Goal: Task Accomplishment & Management: Complete application form

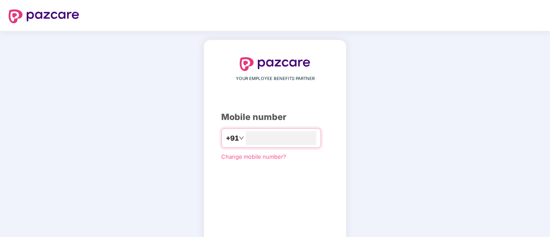
type input "**********"
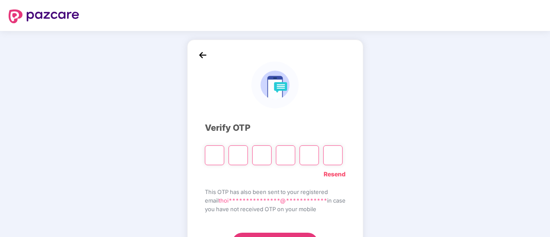
type input "*"
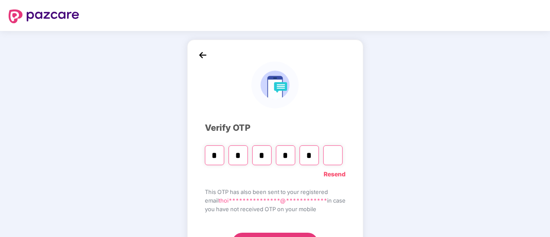
type input "*"
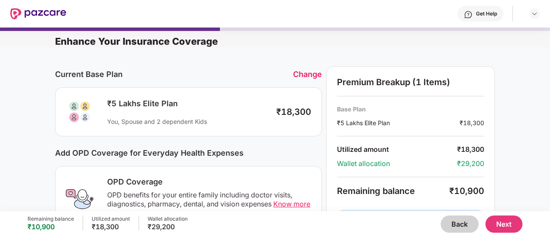
click at [460, 225] on button "Back" at bounding box center [460, 224] width 38 height 17
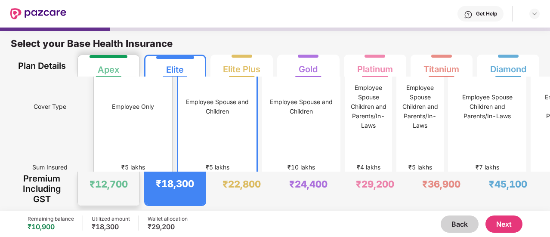
click at [101, 137] on div "₹5 lakhs" at bounding box center [132, 167] width 67 height 61
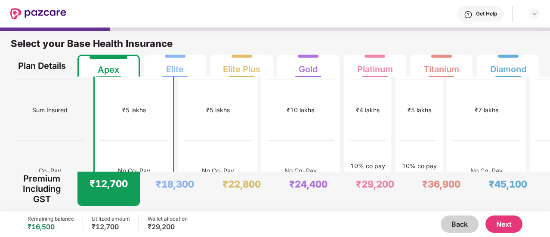
scroll to position [58, 0]
click at [502, 220] on button "Next" at bounding box center [504, 224] width 37 height 17
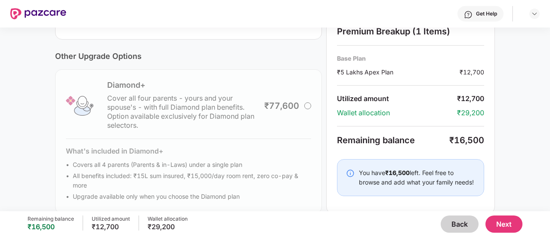
scroll to position [326, 0]
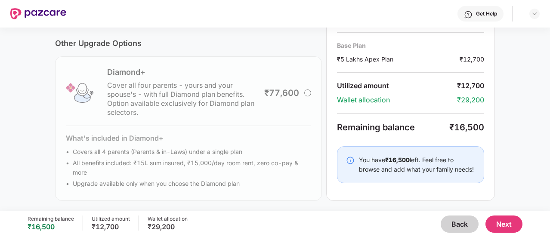
click at [509, 228] on button "Next" at bounding box center [504, 224] width 37 height 17
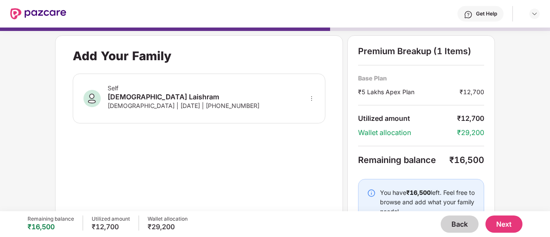
scroll to position [31, 0]
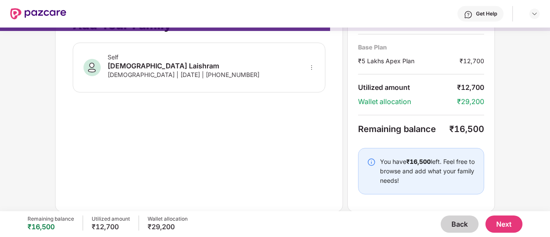
click at [506, 228] on button "Next" at bounding box center [504, 224] width 37 height 17
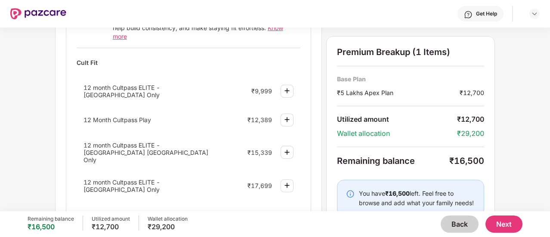
scroll to position [378, 0]
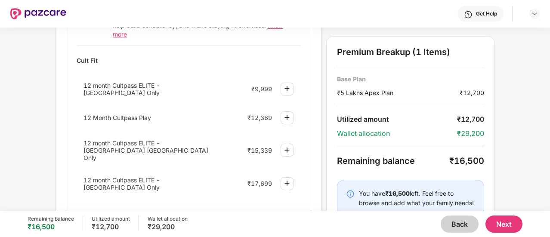
click at [284, 112] on img at bounding box center [287, 117] width 10 height 10
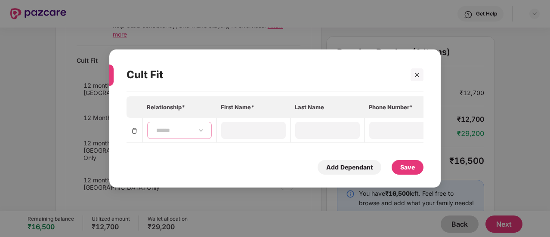
click at [190, 127] on select "**********" at bounding box center [180, 130] width 50 height 7
select select "******"
click at [155, 127] on select "**********" at bounding box center [180, 130] width 50 height 7
click at [253, 127] on input at bounding box center [254, 130] width 62 height 9
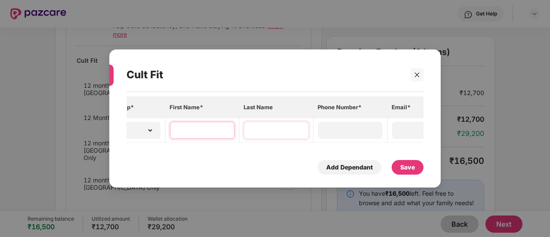
scroll to position [0, 0]
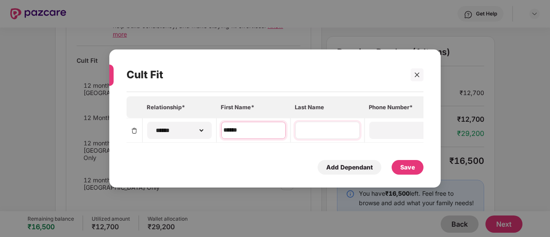
type input "******"
click at [336, 129] on input at bounding box center [328, 130] width 62 height 9
type input "**********"
click at [399, 126] on input at bounding box center [402, 130] width 62 height 9
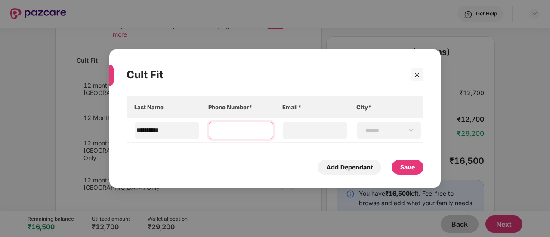
scroll to position [0, 165]
click at [319, 129] on input at bounding box center [313, 130] width 62 height 9
click at [255, 126] on input at bounding box center [239, 130] width 62 height 9
click at [376, 123] on div "**********" at bounding box center [387, 130] width 65 height 17
click at [399, 133] on div "**********" at bounding box center [387, 130] width 65 height 17
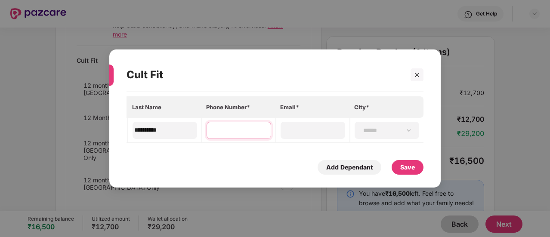
click at [226, 128] on input at bounding box center [239, 130] width 62 height 9
click at [411, 167] on div "Save" at bounding box center [407, 167] width 15 height 9
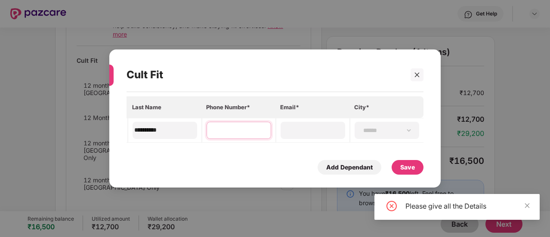
click at [229, 126] on input at bounding box center [239, 130] width 62 height 9
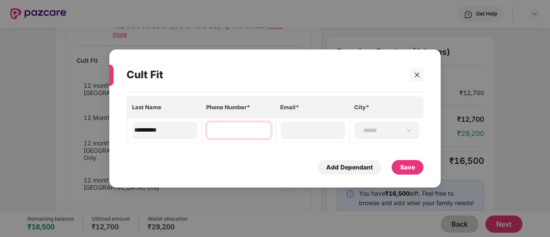
paste input "**********"
click at [226, 128] on input "**********" at bounding box center [239, 130] width 62 height 9
type input "**********"
click at [315, 126] on input at bounding box center [313, 130] width 62 height 9
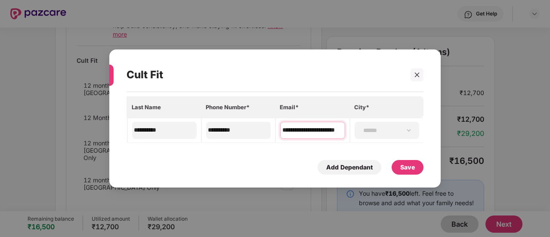
type input "**********"
click at [407, 167] on div "Save" at bounding box center [407, 167] width 15 height 9
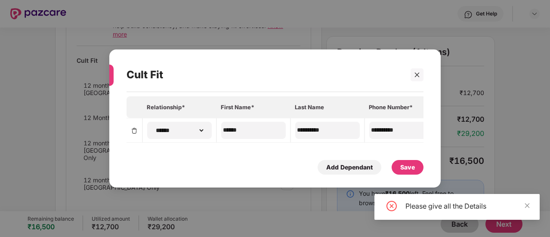
scroll to position [0, 165]
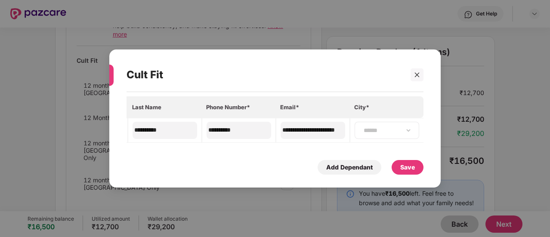
click at [397, 133] on div "**********" at bounding box center [387, 130] width 65 height 17
click at [368, 127] on select "**********" at bounding box center [387, 130] width 50 height 7
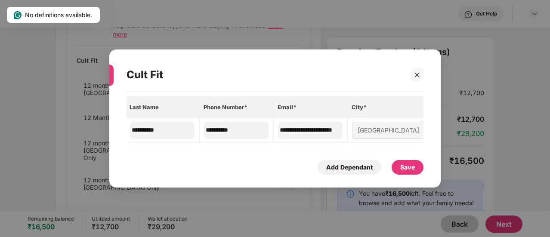
click at [404, 167] on div "Save" at bounding box center [407, 167] width 15 height 9
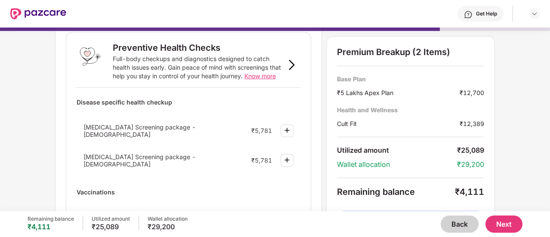
scroll to position [47, 0]
click at [495, 219] on button "Next" at bounding box center [504, 224] width 37 height 17
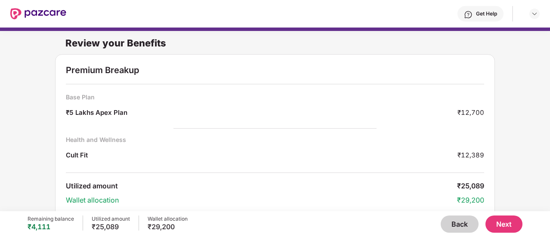
scroll to position [32, 0]
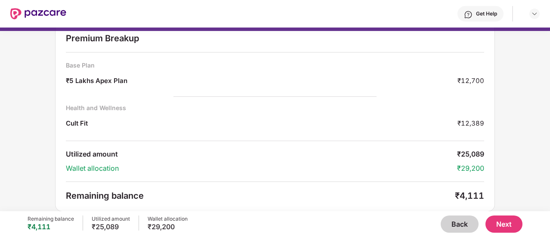
click at [505, 224] on button "Next" at bounding box center [504, 224] width 37 height 17
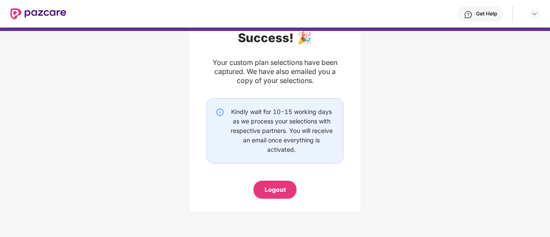
scroll to position [72, 0]
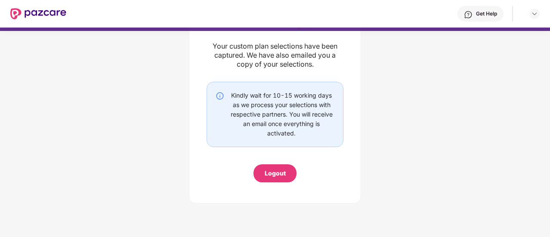
click at [282, 170] on div "Logout" at bounding box center [275, 173] width 21 height 9
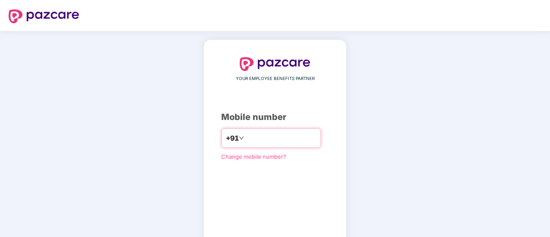
scroll to position [47, 0]
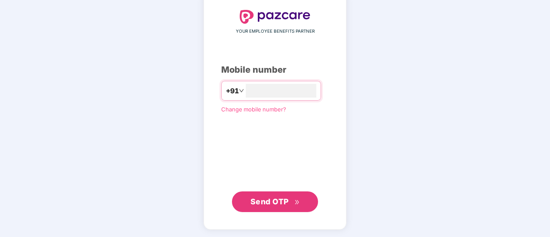
type input "**********"
click at [285, 202] on span "Send OTP" at bounding box center [270, 202] width 38 height 9
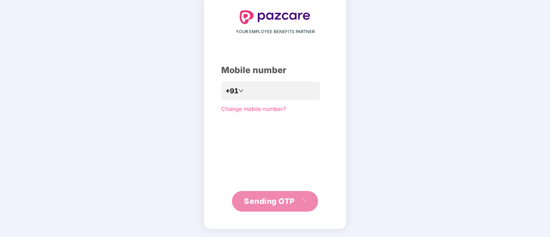
scroll to position [43, 0]
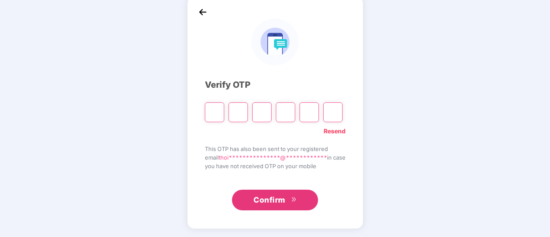
type input "*"
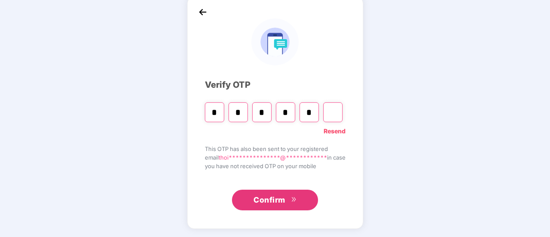
type input "*"
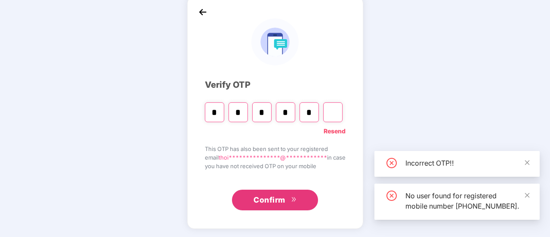
type input "*"
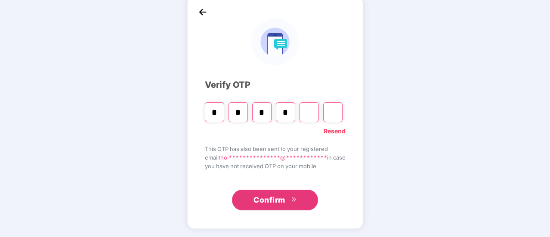
click at [302, 108] on input "Digit 5" at bounding box center [309, 112] width 19 height 20
type input "*"
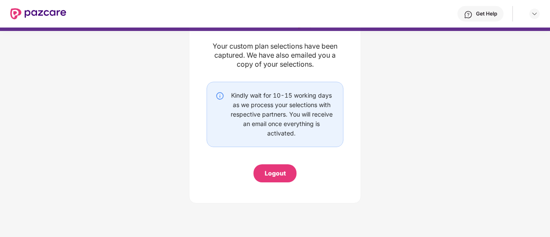
scroll to position [0, 0]
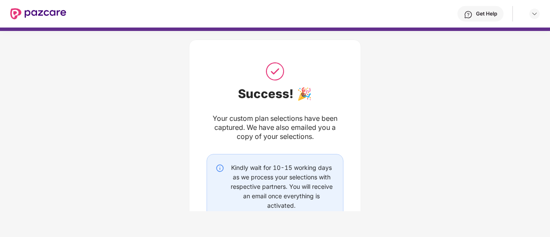
click at [221, 169] on img at bounding box center [220, 168] width 9 height 9
click at [219, 168] on img at bounding box center [220, 168] width 9 height 9
click at [482, 14] on div "Get Help" at bounding box center [486, 13] width 21 height 7
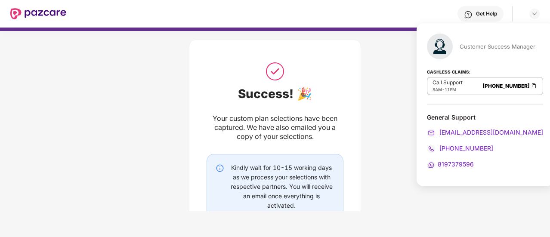
click at [448, 85] on p "Call Support" at bounding box center [448, 82] width 30 height 7
click at [446, 162] on span "8197379596" at bounding box center [456, 164] width 36 height 7
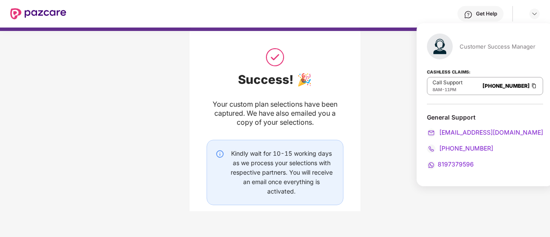
scroll to position [17, 0]
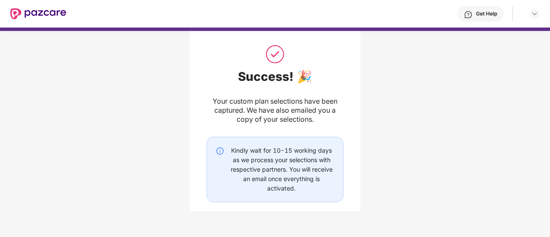
click at [410, 118] on div "Success! 🎉 Your custom plan selections have been captured. We have also emailed…" at bounding box center [275, 138] width 550 height 258
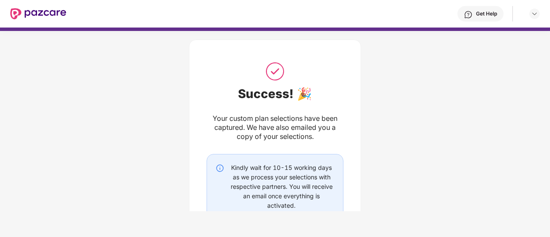
scroll to position [72, 0]
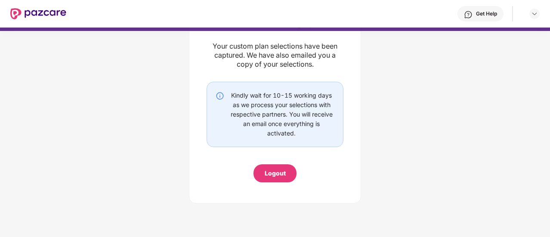
click at [477, 15] on div "Get Help" at bounding box center [486, 13] width 21 height 7
click at [519, 9] on div "Get Help" at bounding box center [303, 14] width 474 height 28
click at [532, 9] on div at bounding box center [534, 14] width 10 height 10
click at [418, 93] on div "Success! 🎉 Your custom plan selections have been captured. We have also emailed…" at bounding box center [275, 83] width 550 height 258
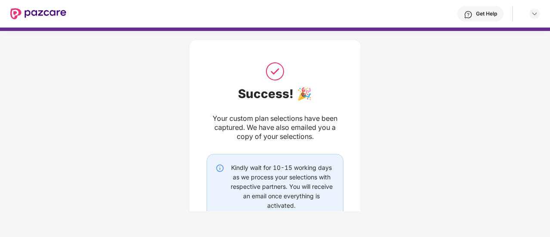
click at [479, 15] on div "Get Help" at bounding box center [486, 13] width 21 height 7
click at [361, 46] on div "Success! 🎉 Your custom plan selections have been captured. We have also emailed…" at bounding box center [275, 156] width 550 height 258
click at [38, 15] on img at bounding box center [38, 13] width 56 height 11
click at [28, 11] on img at bounding box center [38, 13] width 56 height 11
click at [15, 12] on img at bounding box center [38, 13] width 56 height 11
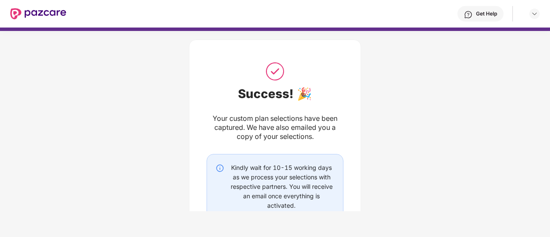
click at [15, 12] on img at bounding box center [38, 13] width 56 height 11
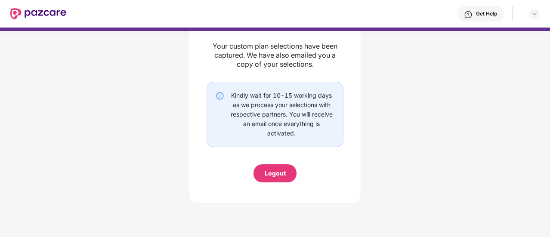
click at [220, 95] on img at bounding box center [220, 96] width 9 height 9
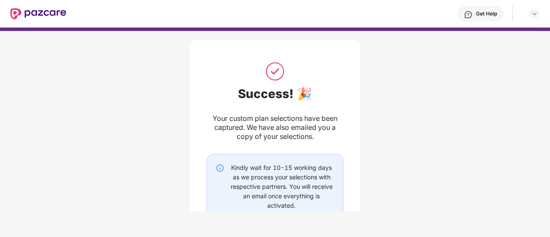
click at [482, 18] on div "Get Help" at bounding box center [481, 13] width 46 height 15
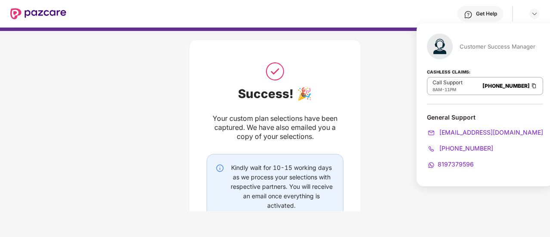
click at [482, 9] on div "Get Help" at bounding box center [481, 13] width 46 height 15
